Goal: Transaction & Acquisition: Purchase product/service

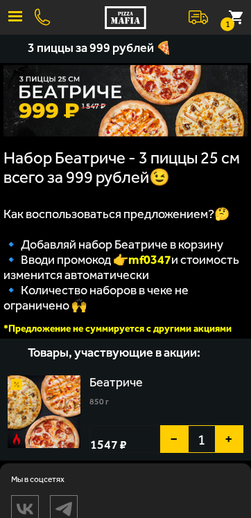
scroll to position [26, 0]
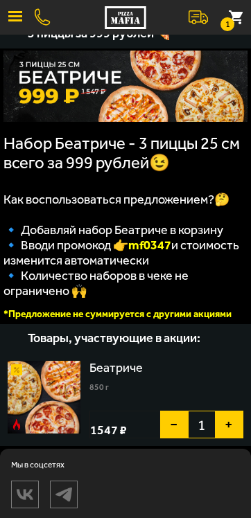
click at [62, 382] on img at bounding box center [44, 397] width 73 height 73
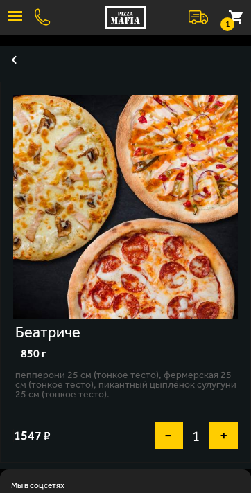
click at [231, 10] on button "1" at bounding box center [235, 17] width 30 height 30
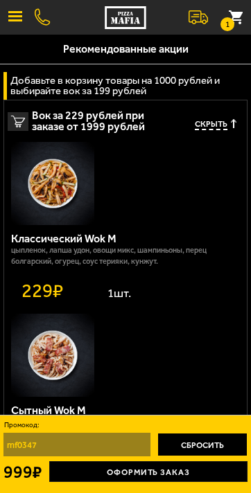
scroll to position [271, 0]
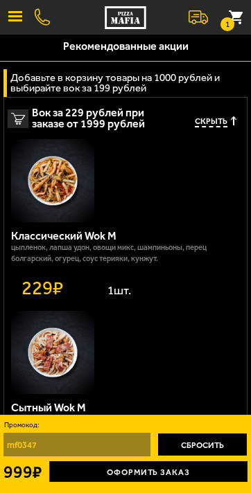
click at [141, 470] on link "Оформить заказ" at bounding box center [148, 471] width 198 height 21
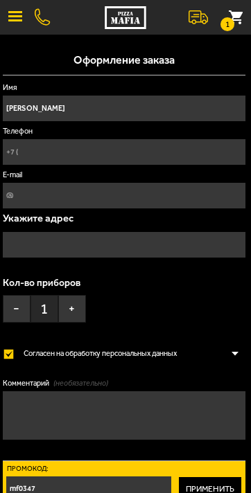
click at [61, 154] on input "Телефон" at bounding box center [124, 152] width 243 height 26
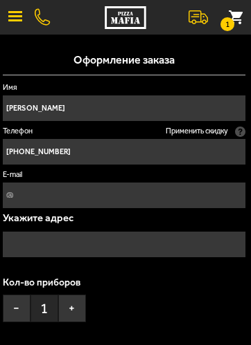
type input "[PHONE_NUMBER]"
click at [32, 248] on input "text" at bounding box center [124, 245] width 243 height 26
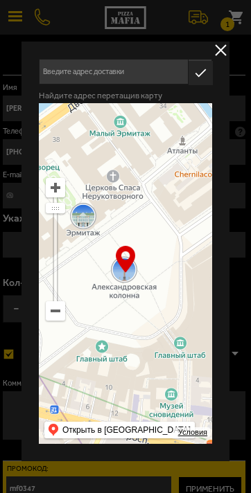
click at [80, 70] on input "text" at bounding box center [113, 72] width 149 height 26
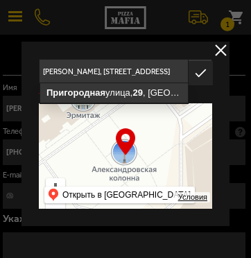
type input "[STREET_ADDRESS]"
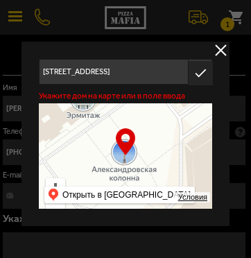
type input "посёлок [STREET_ADDRESS]"
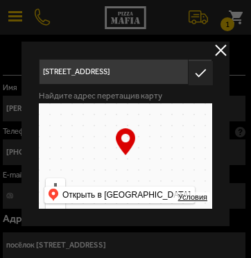
type input "[STREET_ADDRESS]"
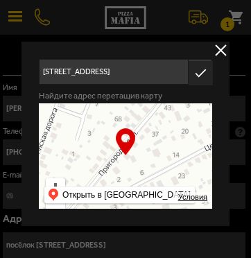
click at [195, 75] on icon "button" at bounding box center [200, 73] width 24 height 24
